Goal: Task Accomplishment & Management: Manage account settings

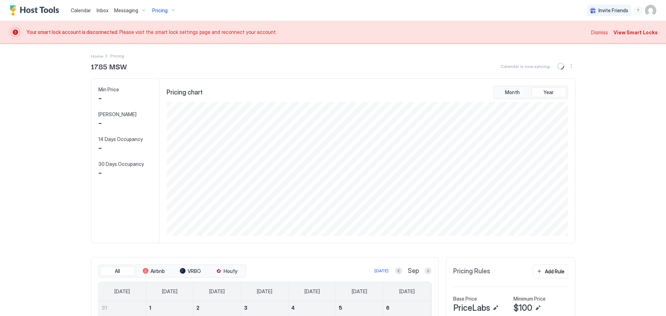
scroll to position [134, 403]
click at [165, 10] on span "Pricing" at bounding box center [159, 10] width 15 height 6
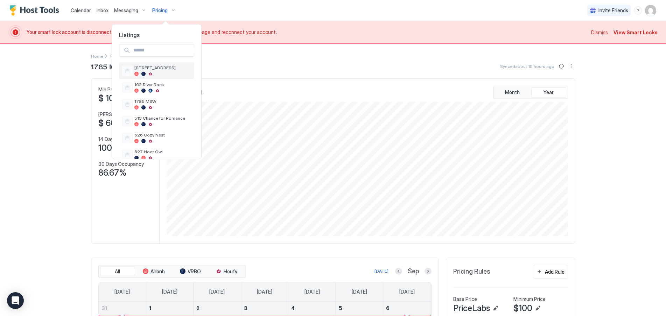
click at [148, 69] on span "[STREET_ADDRESS]" at bounding box center [162, 67] width 57 height 5
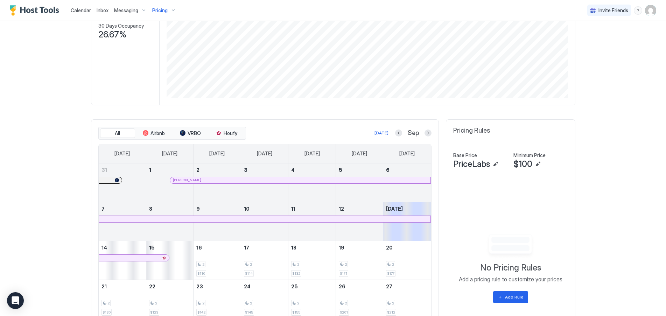
scroll to position [207, 0]
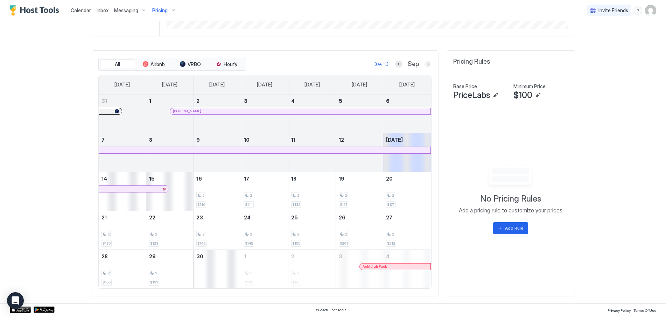
click at [425, 65] on button "Next month" at bounding box center [427, 64] width 7 height 7
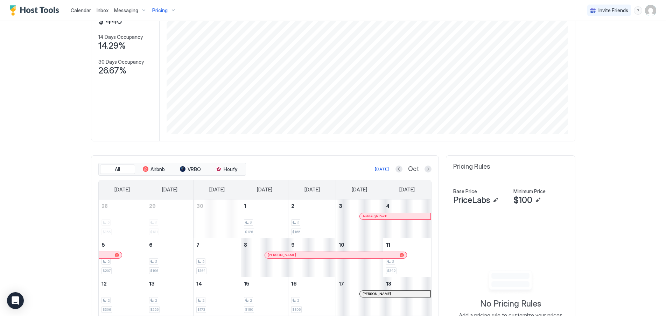
scroll to position [172, 0]
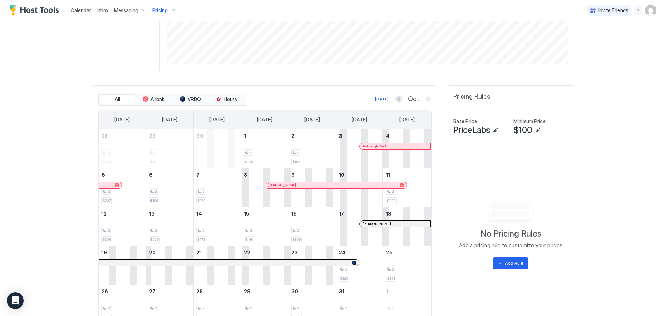
click at [424, 98] on button "Next month" at bounding box center [427, 98] width 7 height 7
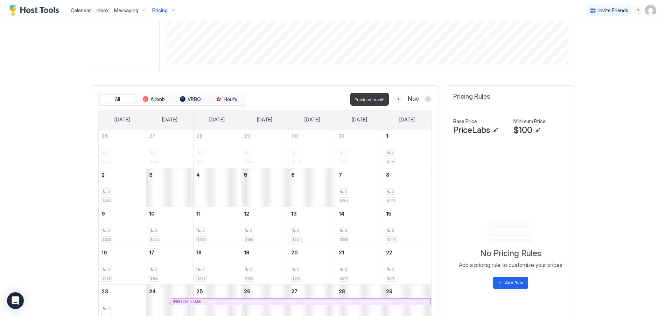
click at [396, 99] on button "Previous month" at bounding box center [398, 98] width 7 height 7
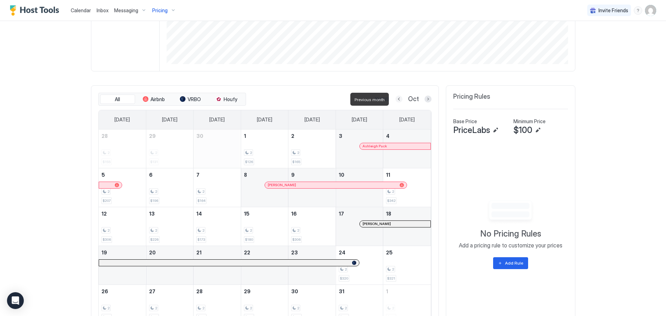
click at [396, 99] on button "Previous month" at bounding box center [398, 98] width 7 height 7
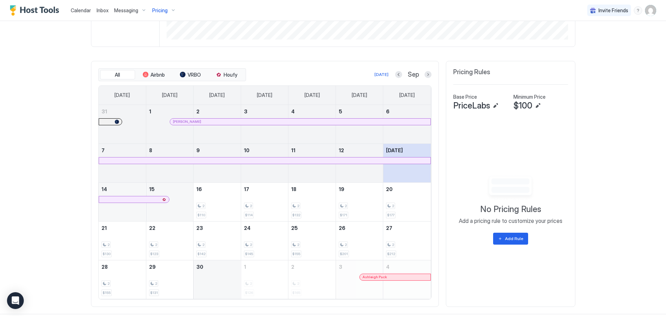
scroll to position [207, 0]
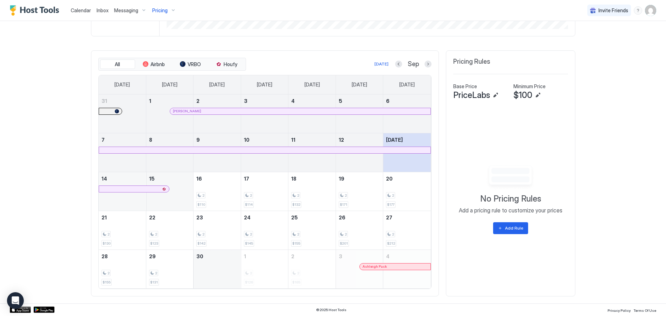
click at [425, 64] on button "Next month" at bounding box center [427, 64] width 7 height 7
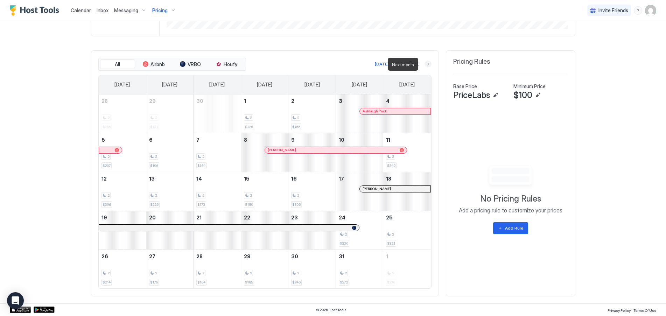
click at [425, 64] on button "Next month" at bounding box center [427, 64] width 7 height 7
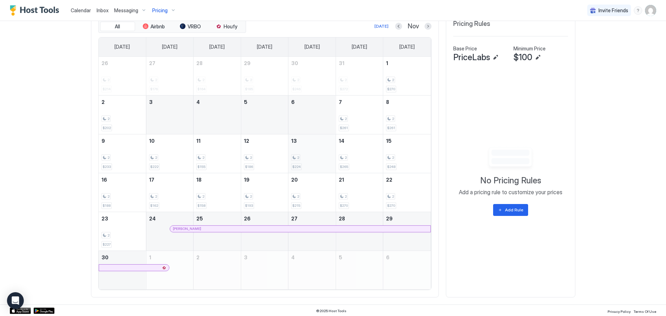
scroll to position [246, 0]
click at [294, 227] on div at bounding box center [297, 228] width 6 height 6
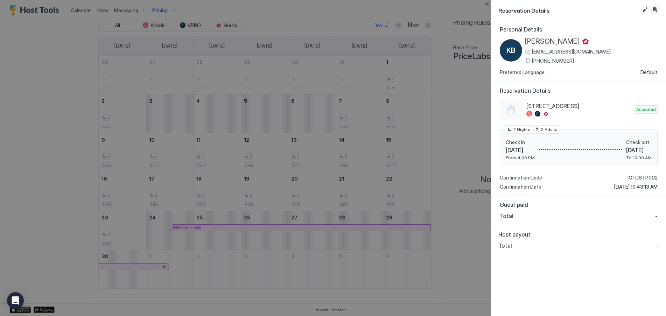
click at [657, 8] on button "Inbox" at bounding box center [654, 10] width 8 height 8
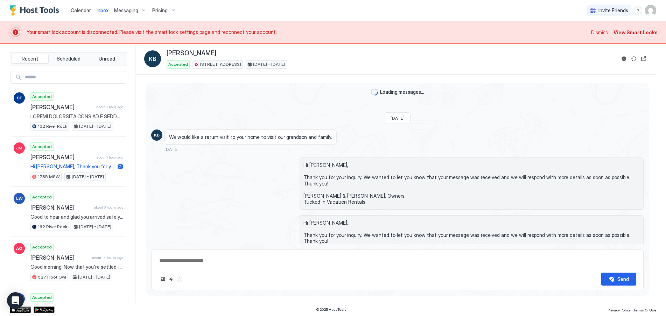
type textarea "*"
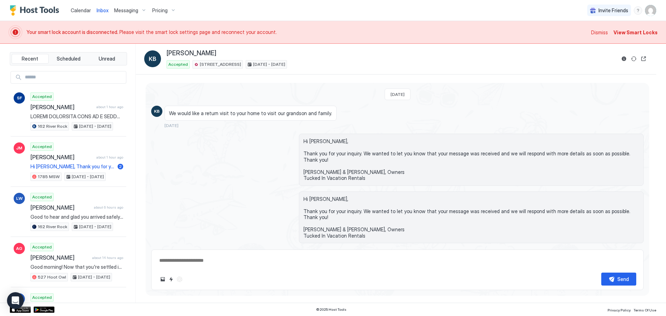
click at [635, 33] on span "View Smart Locks" at bounding box center [635, 32] width 44 height 7
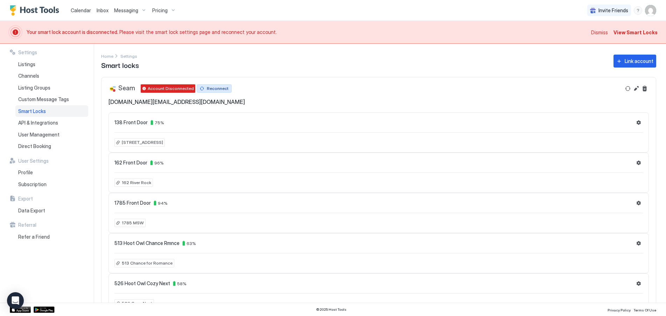
click at [208, 90] on div "Reconnect" at bounding box center [218, 88] width 22 height 6
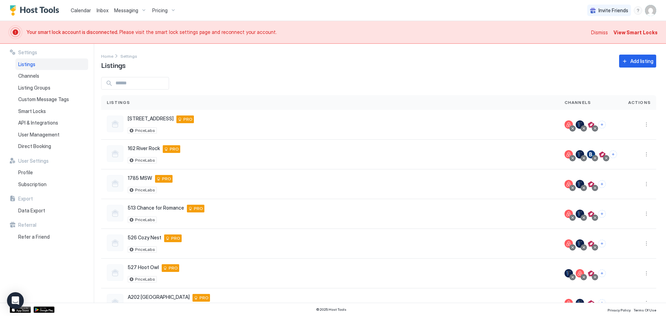
click at [603, 30] on span "Dismiss" at bounding box center [599, 32] width 17 height 7
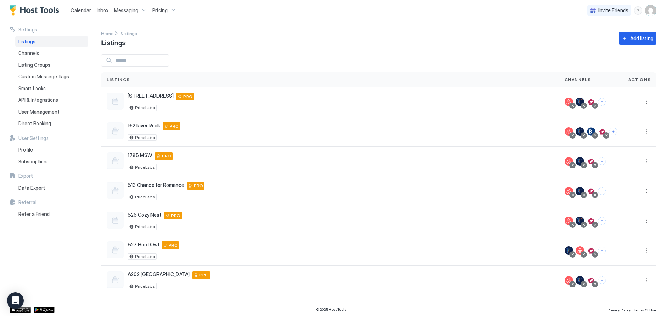
click at [79, 10] on span "Calendar" at bounding box center [81, 10] width 20 height 6
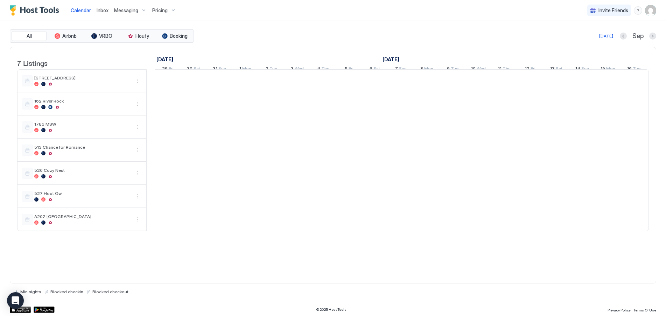
scroll to position [0, 389]
